Goal: Task Accomplishment & Management: Complete application form

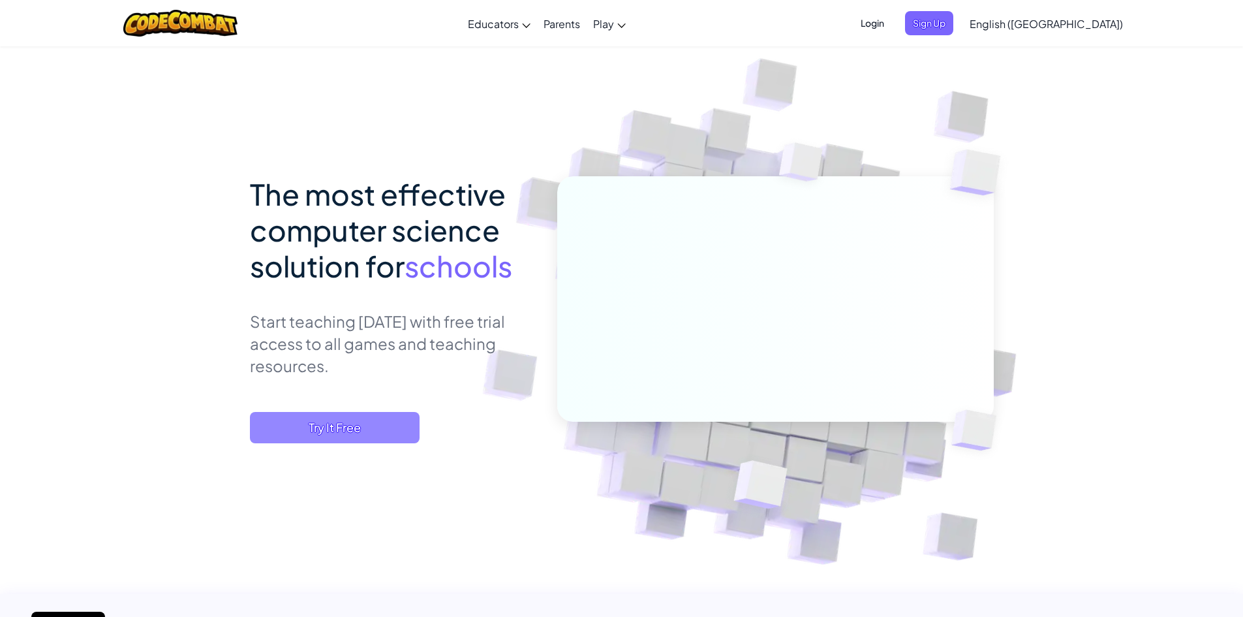
click at [344, 421] on span "Try It Free" at bounding box center [335, 427] width 170 height 31
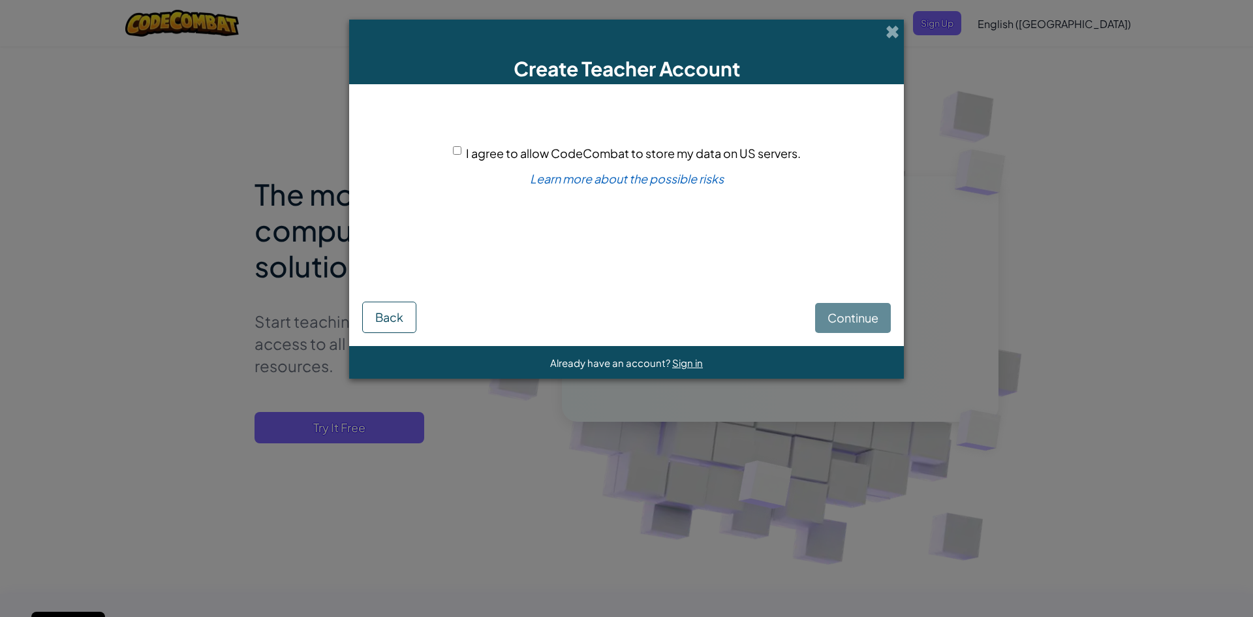
click at [858, 306] on div "Continue Back" at bounding box center [626, 304] width 529 height 58
click at [850, 316] on div "Continue Back" at bounding box center [626, 304] width 529 height 58
drag, startPoint x: 847, startPoint y: 318, endPoint x: 814, endPoint y: 320, distance: 33.4
click at [834, 318] on div "Continue Back" at bounding box center [626, 304] width 529 height 58
click at [745, 292] on div "Continue Back" at bounding box center [626, 304] width 529 height 58
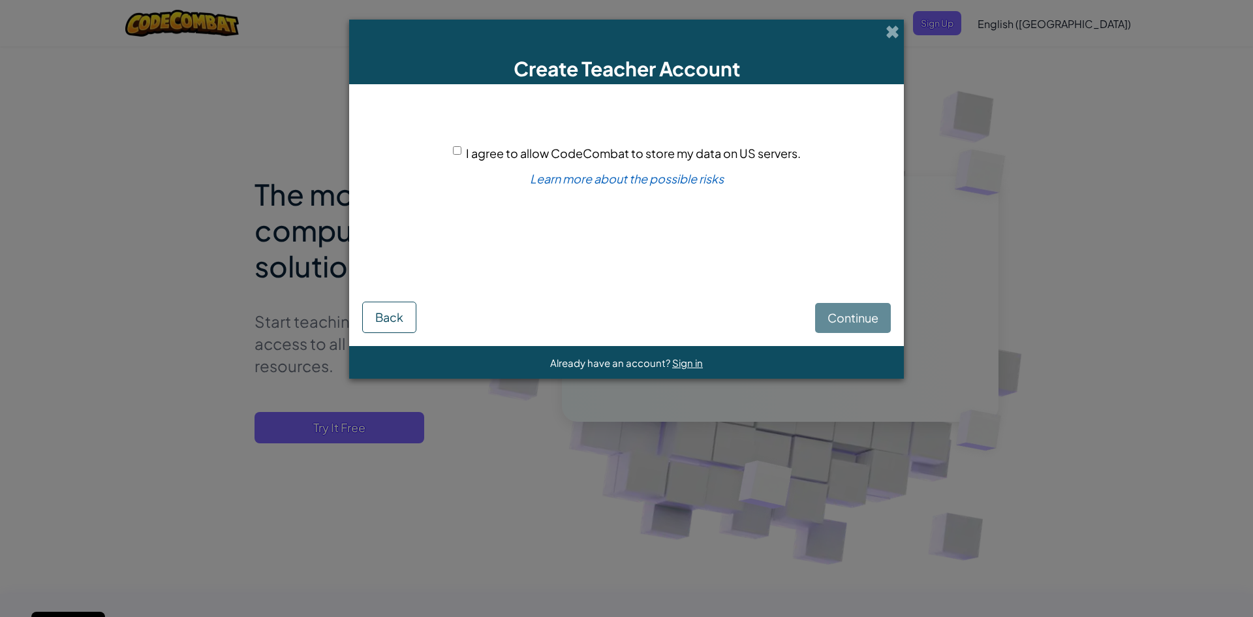
drag, startPoint x: 698, startPoint y: 276, endPoint x: 673, endPoint y: 277, distance: 25.5
drag, startPoint x: 673, startPoint y: 277, endPoint x: 232, endPoint y: 297, distance: 441.0
click at [232, 297] on div "Create Teacher Account I agree to allow CodeCombat to store my data on US serve…" at bounding box center [626, 308] width 1253 height 617
drag, startPoint x: 174, startPoint y: 70, endPoint x: 92, endPoint y: 9, distance: 102.2
click at [123, 63] on div "Create Teacher Account I agree to allow CodeCombat to store my data on US serve…" at bounding box center [626, 308] width 1253 height 617
